Goal: Download file/media

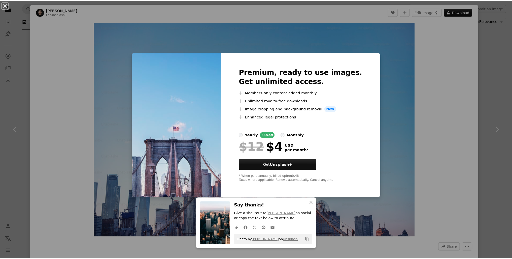
scroll to position [998, 0]
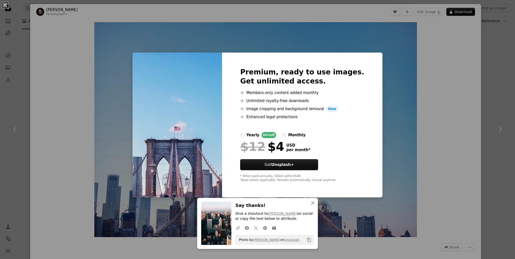
click at [497, 107] on div "An X shape Premium, ready to use images. Get unlimited access. A plus sign Memb…" at bounding box center [257, 129] width 515 height 259
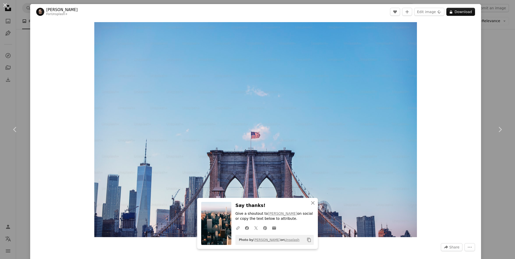
click at [497, 94] on div "An X shape Chevron left Chevron right [PERSON_NAME] For Unsplash+ A heart A plu…" at bounding box center [257, 129] width 515 height 259
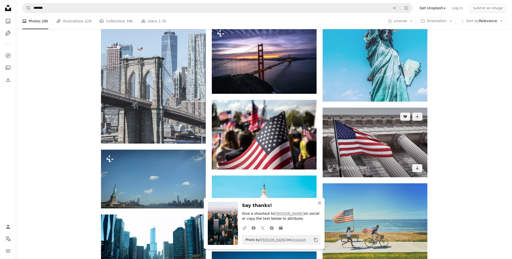
scroll to position [1156, 0]
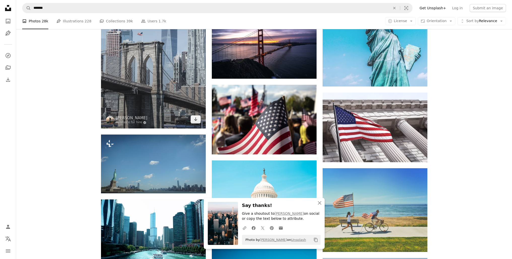
click at [181, 87] on img at bounding box center [153, 50] width 105 height 157
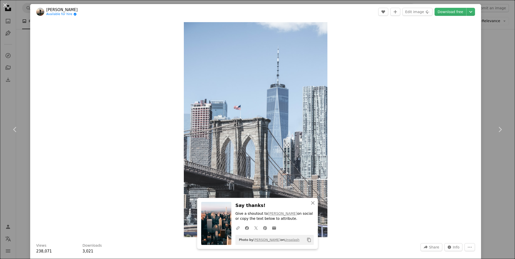
click at [497, 93] on div "An X shape Chevron left Chevron right [PERSON_NAME] Available for hire A checkm…" at bounding box center [257, 129] width 515 height 259
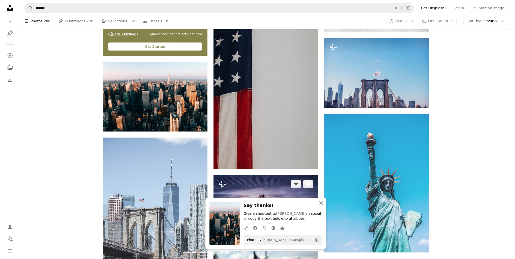
scroll to position [989, 0]
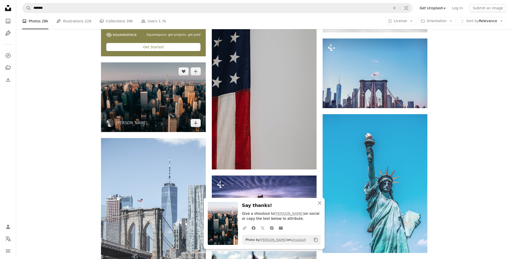
click at [173, 102] on img at bounding box center [153, 97] width 105 height 70
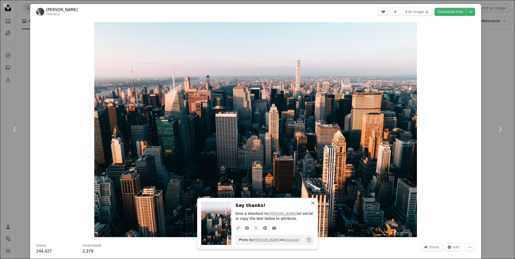
click at [312, 204] on icon "button" at bounding box center [313, 203] width 4 height 4
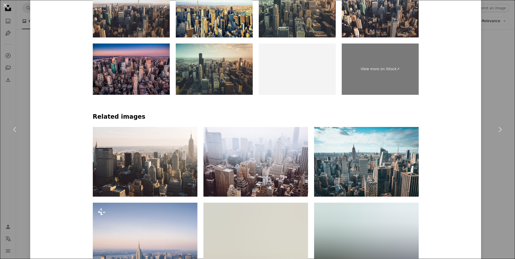
scroll to position [379, 0]
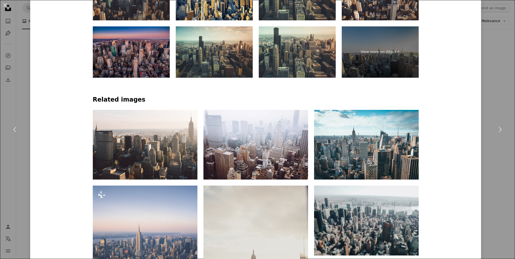
click at [136, 59] on img at bounding box center [131, 51] width 77 height 51
